Goal: Transaction & Acquisition: Purchase product/service

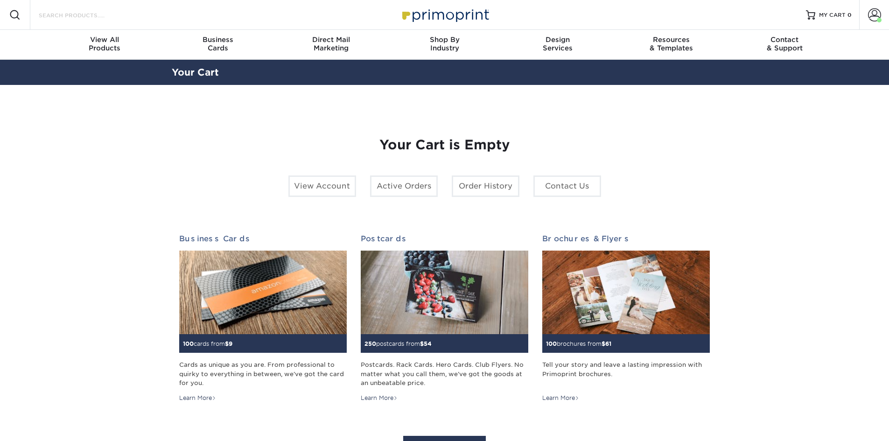
click at [50, 15] on input "Search Products" at bounding box center [83, 14] width 91 height 11
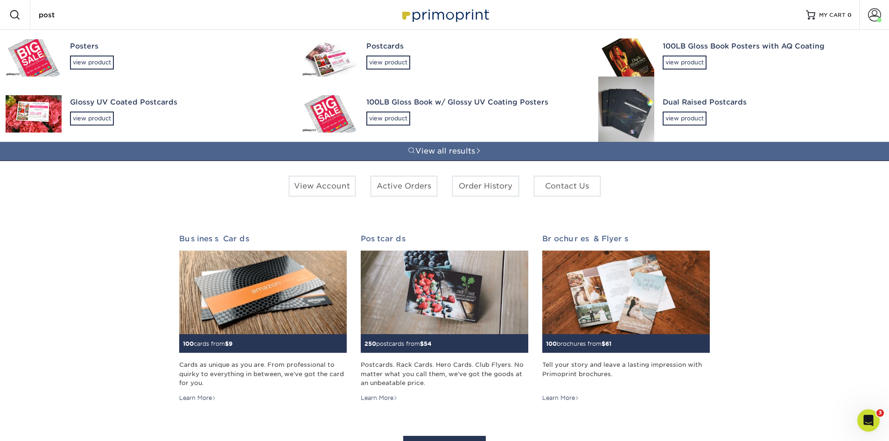
type input "post"
click at [92, 111] on div "Glossy UV Coated Postcards view product" at bounding box center [177, 111] width 215 height 51
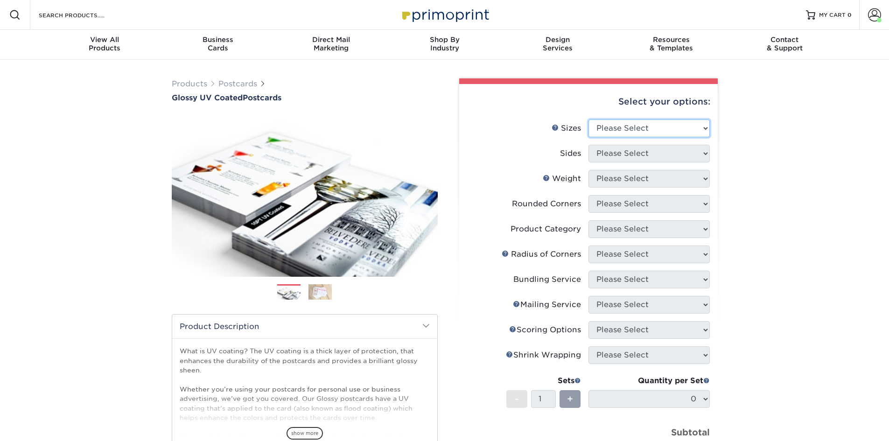
click at [679, 129] on select "Please Select 1.5" x 7" 2" x 4" 2" x 6" 2" x 7" 2" x 8" 2.12" x 5.5" 2.12" x 5.…" at bounding box center [649, 129] width 121 height 18
select select "6.00x9.00"
click at [589, 120] on select "Please Select 1.5" x 7" 2" x 4" 2" x 6" 2" x 7" 2" x 8" 2.12" x 5.5" 2.12" x 5.…" at bounding box center [649, 129] width 121 height 18
click at [627, 150] on select "Please Select Print Both Sides Print Front Only" at bounding box center [649, 154] width 121 height 18
select select "13abbda7-1d64-4f25-8bb2-c179b224825d"
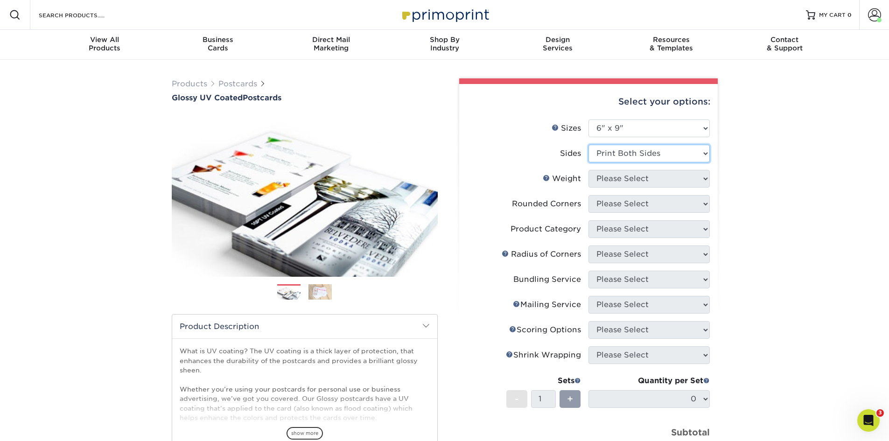
click at [589, 145] on select "Please Select Print Both Sides Print Front Only" at bounding box center [649, 154] width 121 height 18
click at [627, 181] on select "Please Select 16PT 14PT 18PT C1S" at bounding box center [649, 179] width 121 height 18
select select "14PT"
click at [589, 170] on select "Please Select 16PT 14PT 18PT C1S" at bounding box center [649, 179] width 121 height 18
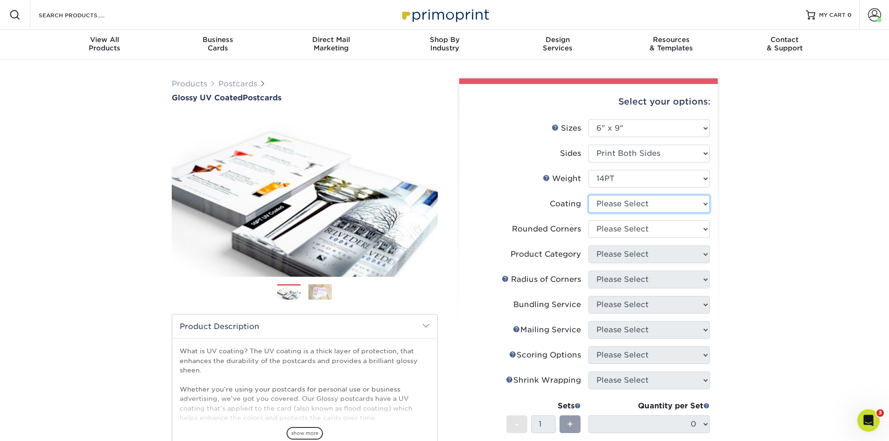
click at [624, 208] on select at bounding box center [649, 204] width 121 height 18
select select "1e8116af-acfc-44b1-83dc-8181aa338834"
click at [589, 195] on select at bounding box center [649, 204] width 121 height 18
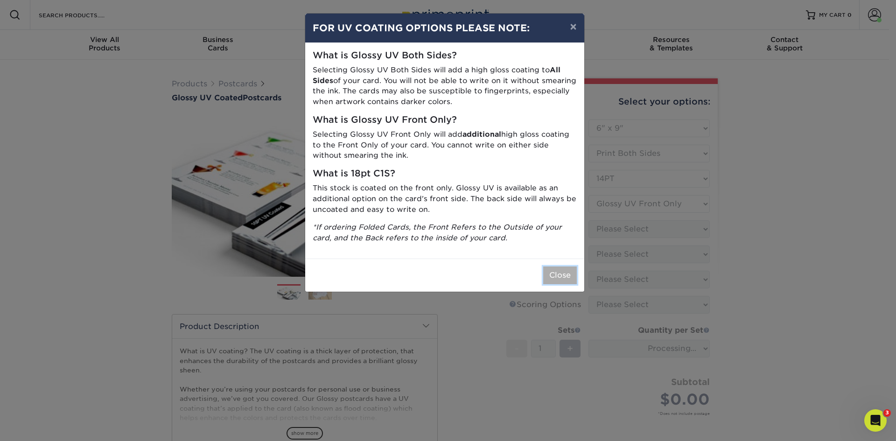
click at [567, 277] on button "Close" at bounding box center [560, 276] width 34 height 18
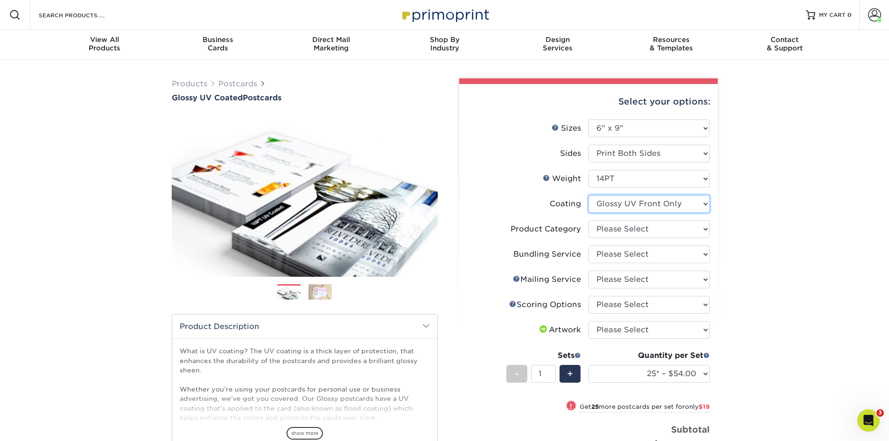
click at [613, 205] on select at bounding box center [649, 204] width 121 height 18
click at [589, 195] on select at bounding box center [649, 204] width 121 height 18
click at [616, 233] on select "Please Select Postcards" at bounding box center [649, 229] width 121 height 18
select select "9b7272e0-d6c8-4c3c-8e97-d3a1bcdab858"
click at [589, 220] on select "Please Select Postcards" at bounding box center [649, 229] width 121 height 18
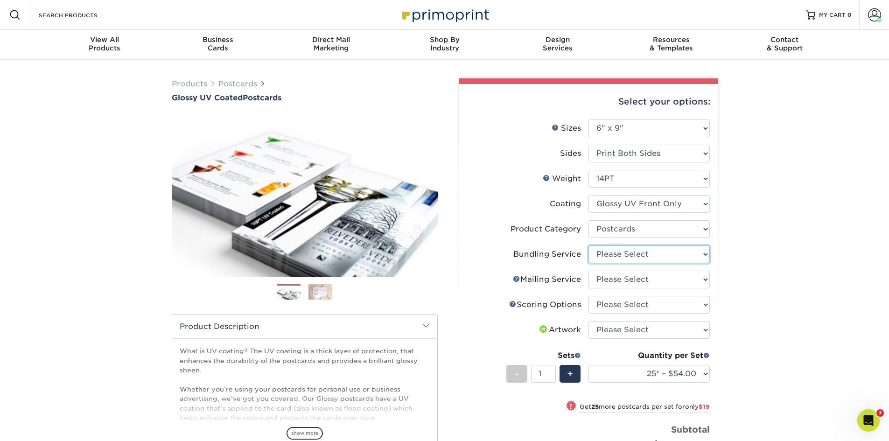
click at [614, 254] on select "Please Select No Bundling Services Yes, Bundles of 50 (+2 Days) Yes, Bundles of…" at bounding box center [649, 255] width 121 height 18
select select "58689abb-25c0-461c-a4c3-a80b627d6649"
click at [589, 246] on select "Please Select No Bundling Services Yes, Bundles of 50 (+2 Days) Yes, Bundles of…" at bounding box center [649, 255] width 121 height 18
click at [613, 277] on select "Please Select No Direct Mailing Service No, I will mail/stamp/imprint Direct Ma…" at bounding box center [649, 280] width 121 height 18
select select "3e5e9bdd-d78a-4c28-a41d-fe1407925ca6"
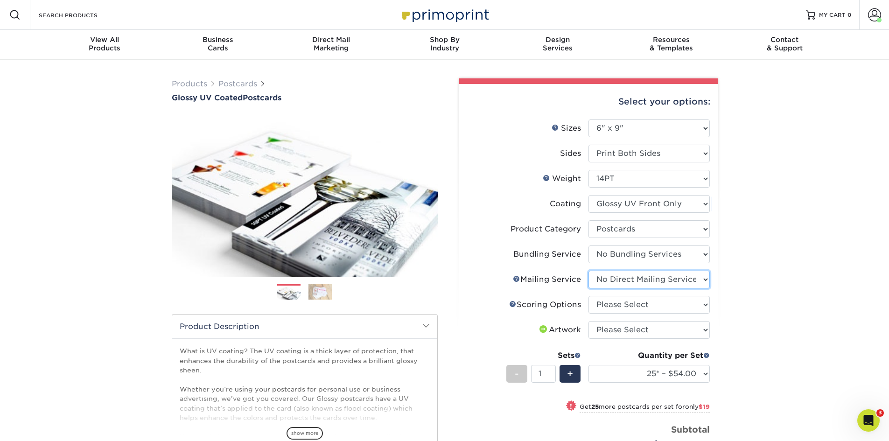
click at [589, 271] on select "Please Select No Direct Mailing Service No, I will mail/stamp/imprint Direct Ma…" at bounding box center [649, 280] width 121 height 18
click at [610, 307] on select "Please Select No Scoring One Score Two Scores" at bounding box center [649, 305] width 121 height 18
select select "16ebe401-5398-422d-8cb0-f3adbb82deb5"
click at [589, 296] on select "Please Select No Scoring One Score Two Scores" at bounding box center [649, 305] width 121 height 18
click at [609, 331] on select "Please Select I will upload files I need a design - $150" at bounding box center [649, 330] width 121 height 18
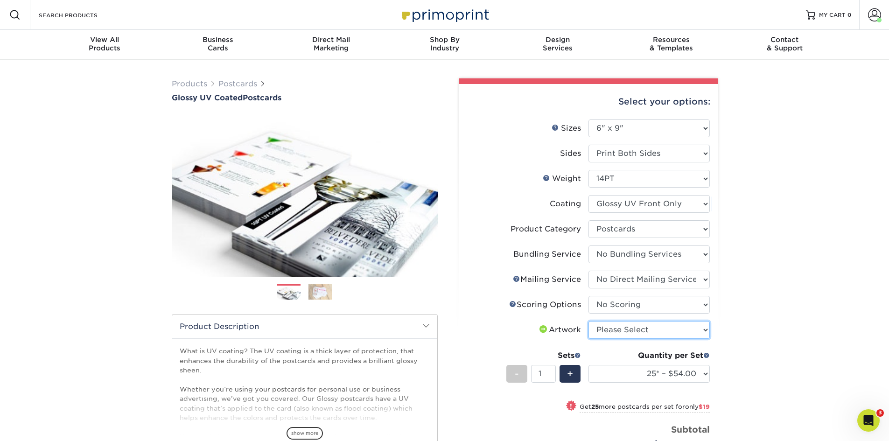
select select "upload"
click at [589, 321] on select "Please Select I will upload files I need a design - $150" at bounding box center [649, 330] width 121 height 18
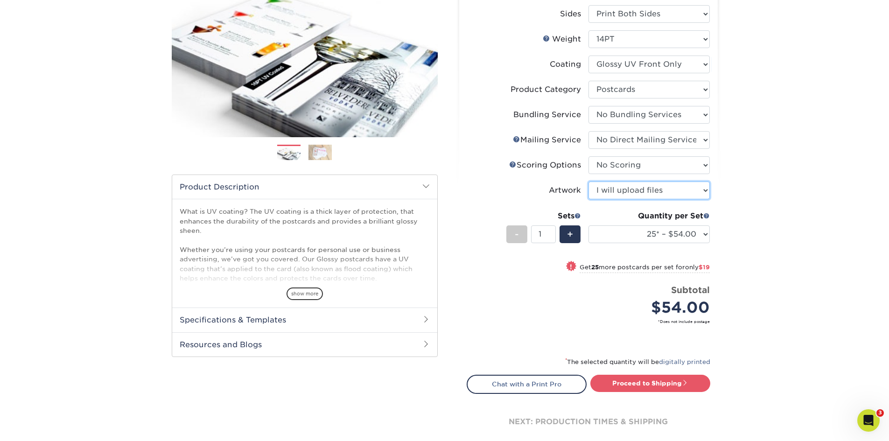
scroll to position [140, 0]
click at [627, 234] on select "25* – $54.00 50* – $73.00 75* – $85.00 100* – $113.00 250* – $191.00 500 – $229…" at bounding box center [649, 234] width 121 height 18
select select "1000 – $270.00"
click at [589, 225] on select "25* – $54.00 50* – $73.00 75* – $85.00 100* – $113.00 250* – $191.00 500 – $229…" at bounding box center [649, 234] width 121 height 18
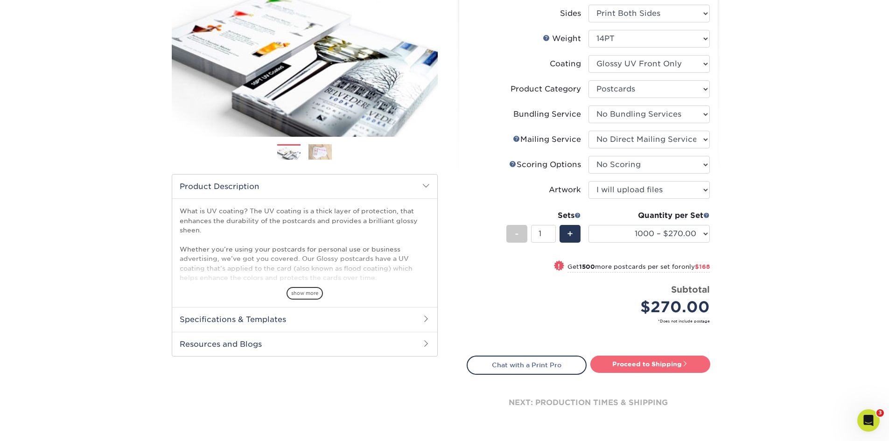
click at [643, 362] on link "Proceed to Shipping" at bounding box center [651, 364] width 120 height 17
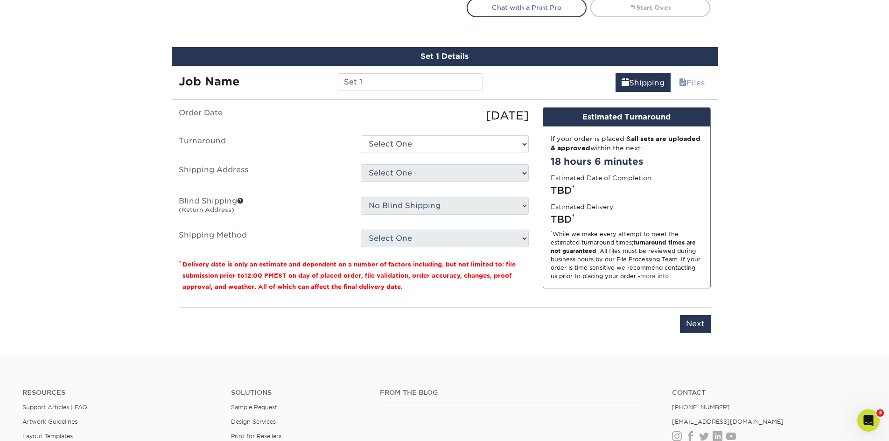
scroll to position [522, 0]
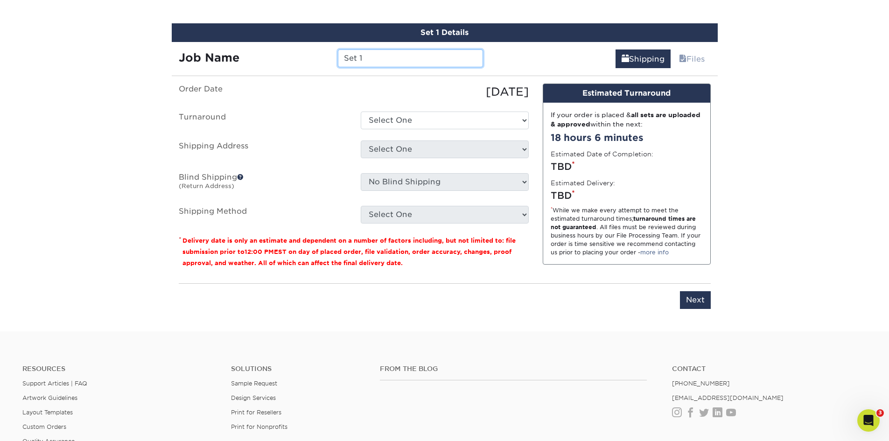
click at [401, 59] on input "Set 1" at bounding box center [410, 58] width 145 height 18
click at [336, 55] on div "Set 1" at bounding box center [410, 58] width 159 height 18
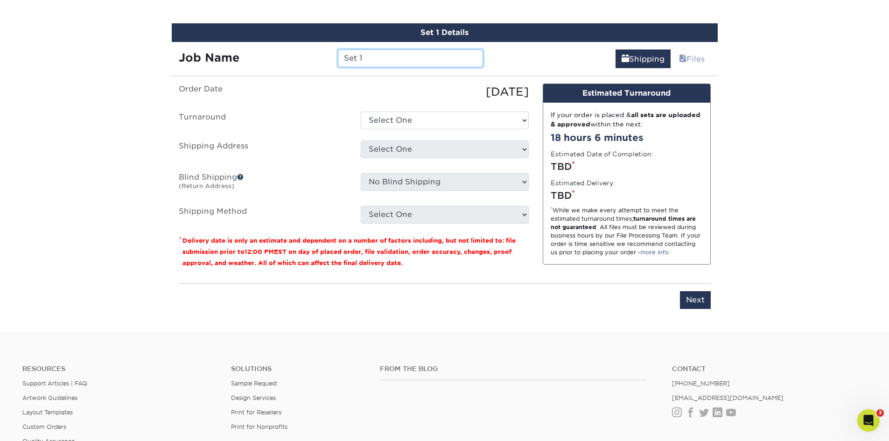
click at [354, 58] on input "Set 1" at bounding box center [410, 58] width 145 height 18
type input "[STREET_ADDRESS]"
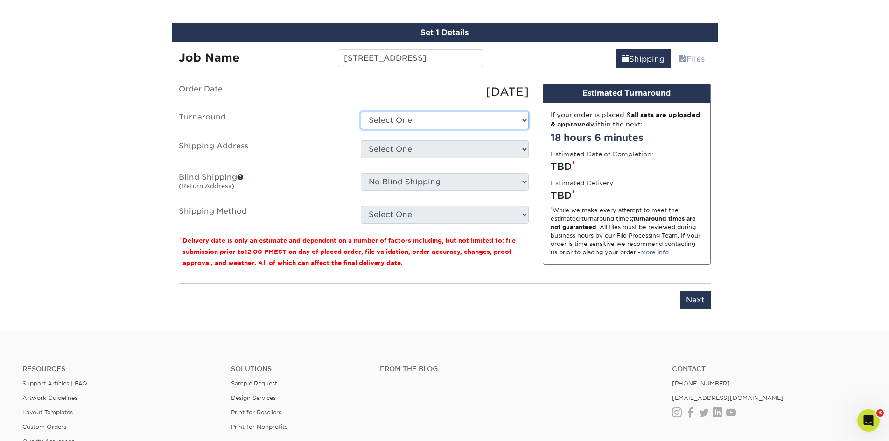
click at [399, 119] on select "Select One 2-4 Business Days 2 Day Next Business Day" at bounding box center [445, 121] width 168 height 18
select select "72b3da62-6391-4a50-b705-1fe462955d0a"
click at [361, 112] on select "Select One 2-4 Business Days 2 Day Next Business Day" at bounding box center [445, 121] width 168 height 18
click at [405, 147] on select "Select One B&B Services Bob's Amex Camarillo Cerritos Costa Mesa DAUM South Bay…" at bounding box center [445, 150] width 168 height 18
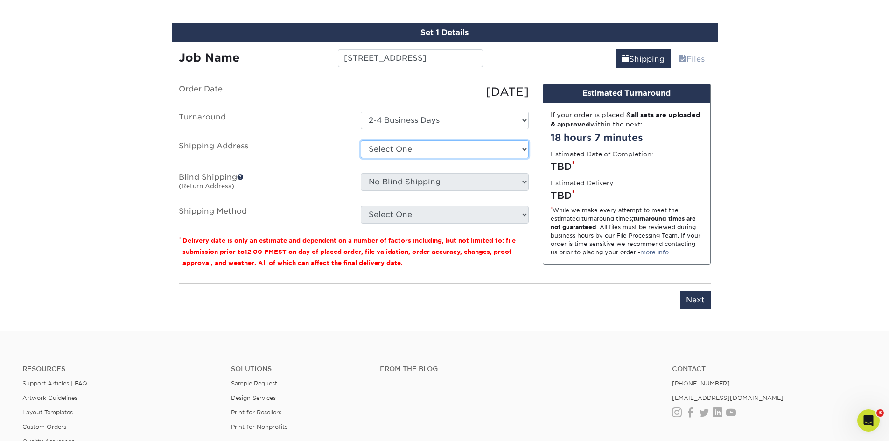
select select "218562"
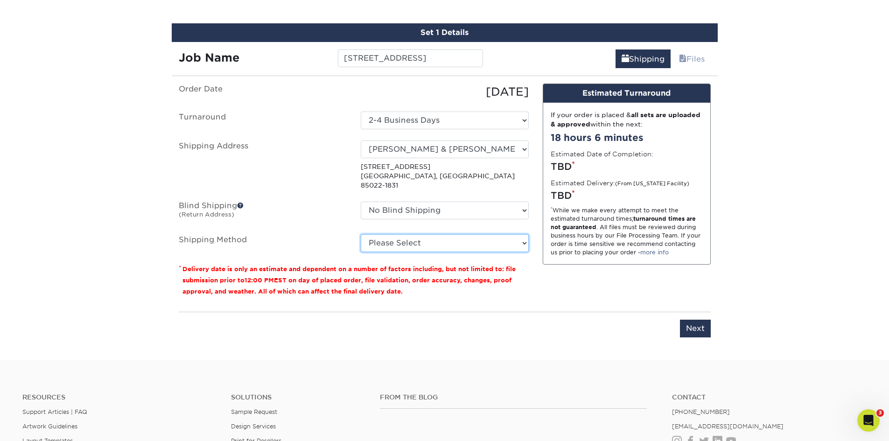
click at [398, 234] on select "Please Select Ground Shipping (+$28.17) 3 Day Shipping Service (+$40.04) 2 Day …" at bounding box center [445, 243] width 168 height 18
select select "03"
click at [361, 234] on select "Please Select Ground Shipping (+$28.17) 3 Day Shipping Service (+$40.04) 2 Day …" at bounding box center [445, 243] width 168 height 18
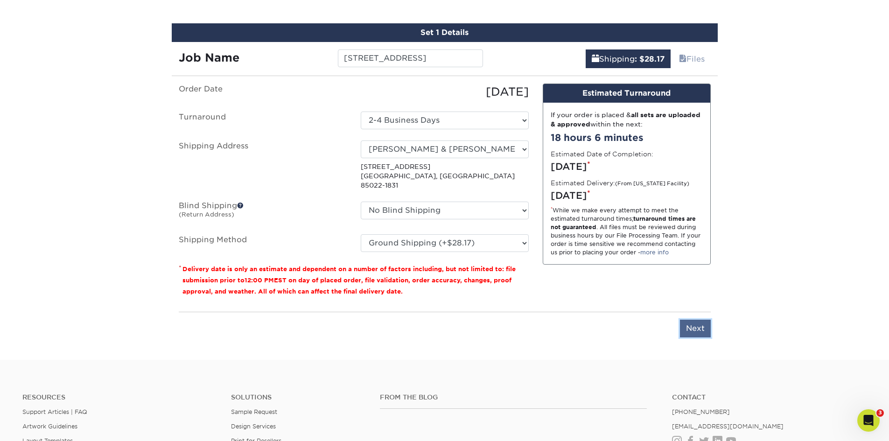
click at [690, 320] on input "Next" at bounding box center [695, 329] width 31 height 18
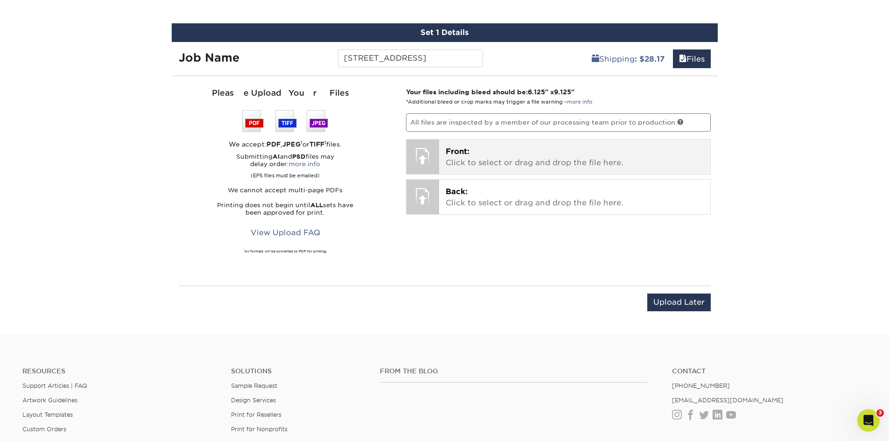
click at [505, 158] on p "Front: Click to select or drag and drop the file here." at bounding box center [575, 157] width 258 height 22
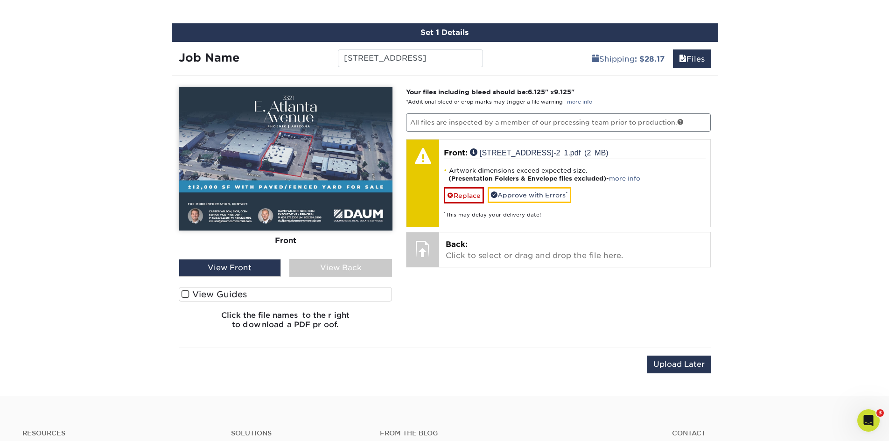
click at [188, 293] on span at bounding box center [186, 294] width 8 height 9
click at [0, 0] on input "View Guides" at bounding box center [0, 0] width 0 height 0
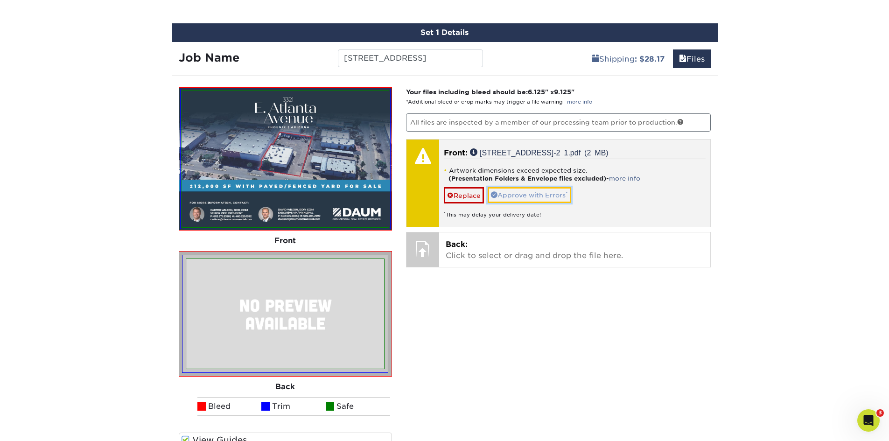
click at [498, 189] on link "Approve with Errors *" at bounding box center [530, 195] width 84 height 16
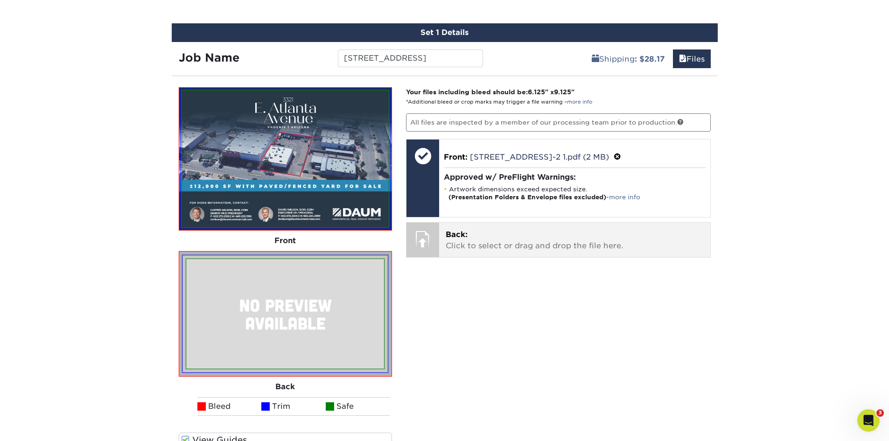
click at [476, 236] on p "Back: Click to select or drag and drop the file here." at bounding box center [575, 240] width 258 height 22
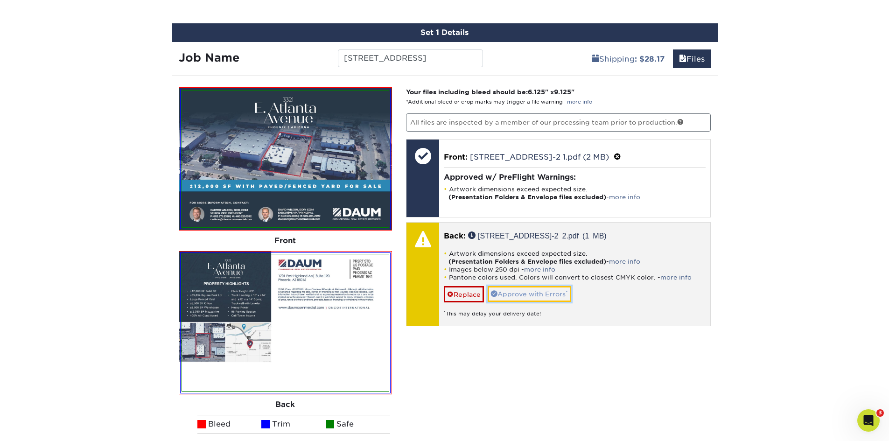
click at [540, 291] on link "Approve with Errors *" at bounding box center [530, 294] width 84 height 16
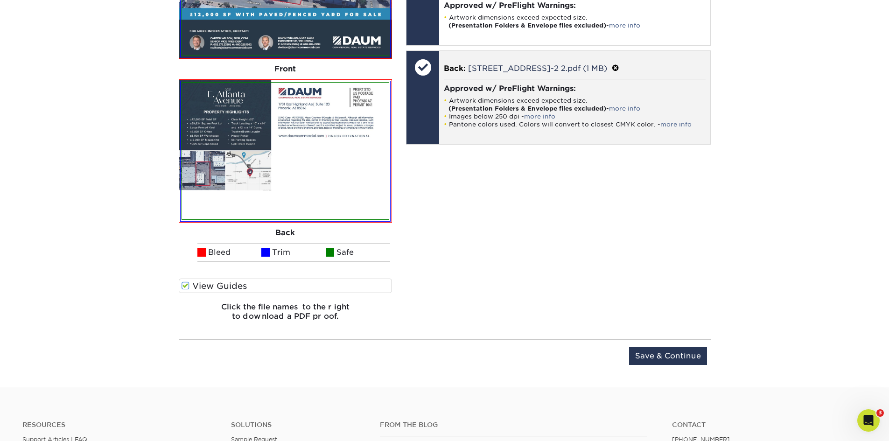
scroll to position [708, 0]
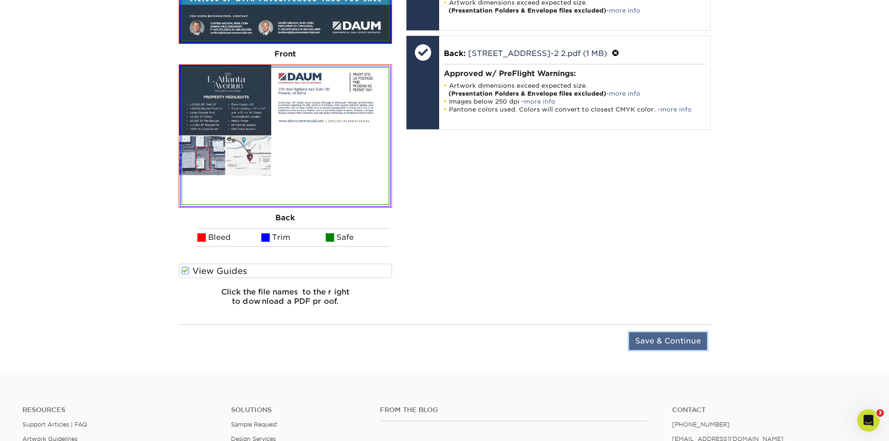
click at [650, 344] on input "Save & Continue" at bounding box center [668, 341] width 78 height 18
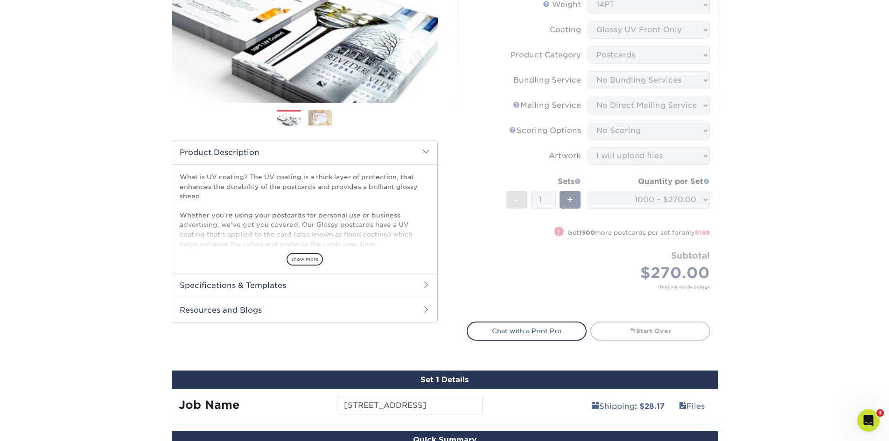
scroll to position [321, 0]
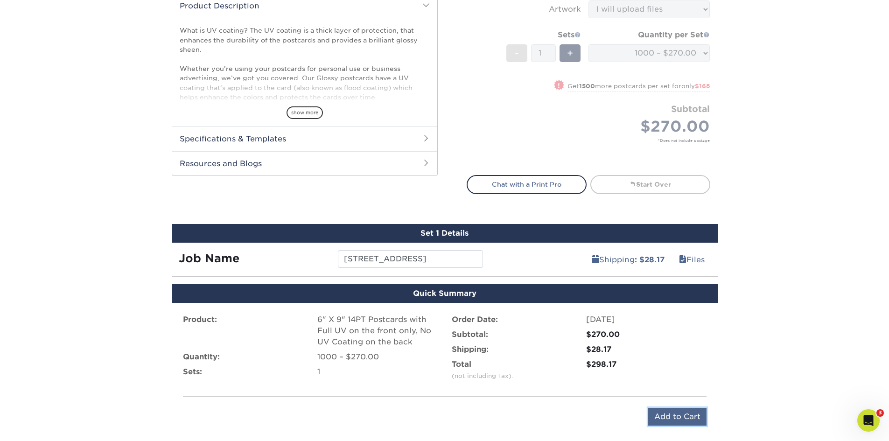
click at [691, 421] on input "Add to Cart" at bounding box center [678, 417] width 58 height 18
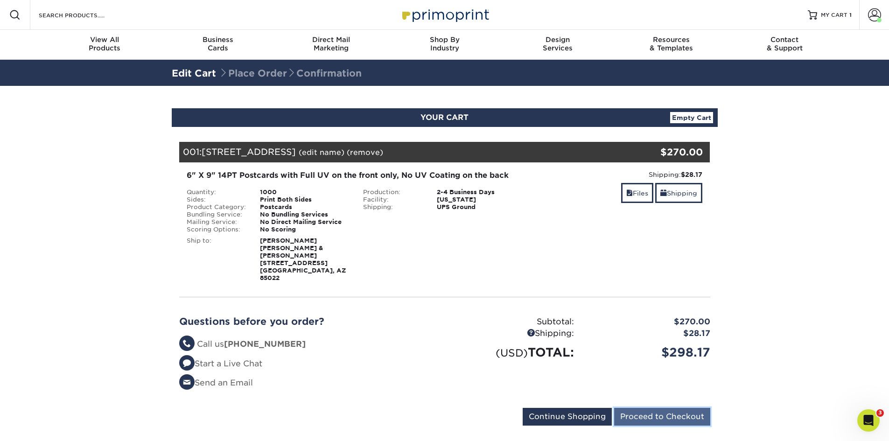
click at [683, 408] on input "Proceed to Checkout" at bounding box center [662, 417] width 96 height 18
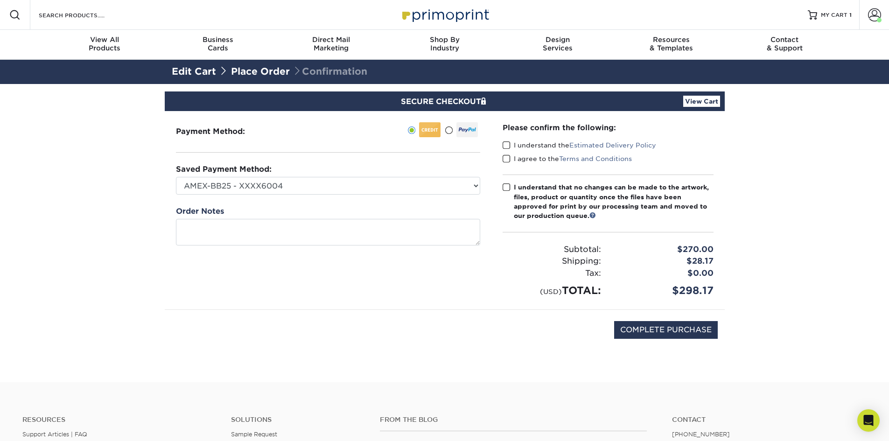
click at [509, 142] on span at bounding box center [507, 145] width 8 height 9
click at [0, 0] on input "I understand the Estimated Delivery Policy" at bounding box center [0, 0] width 0 height 0
click at [504, 155] on span at bounding box center [507, 159] width 8 height 9
click at [0, 0] on input "I agree to the Terms and Conditions" at bounding box center [0, 0] width 0 height 0
click at [506, 185] on span at bounding box center [507, 187] width 8 height 9
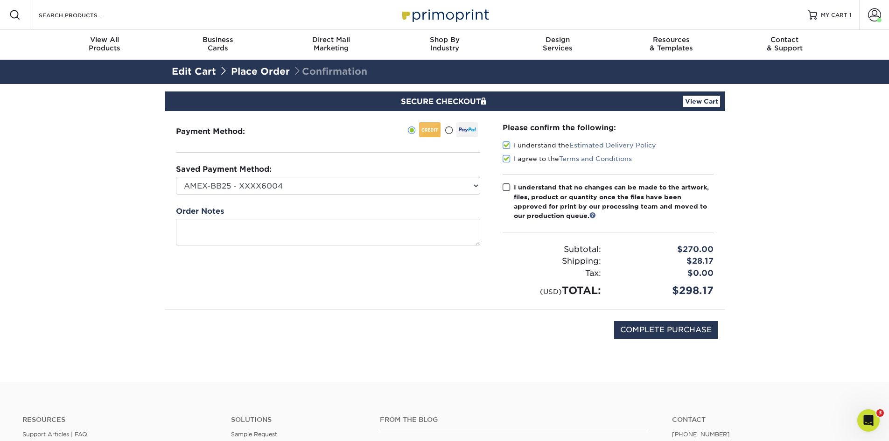
click at [0, 0] on input "I understand that no changes can be made to the artwork, files, product or quan…" at bounding box center [0, 0] width 0 height 0
click at [625, 328] on input "COMPLETE PURCHASE" at bounding box center [666, 330] width 104 height 18
type input "PROCESSING, PLEASE WAIT..."
